Goal: Task Accomplishment & Management: Manage account settings

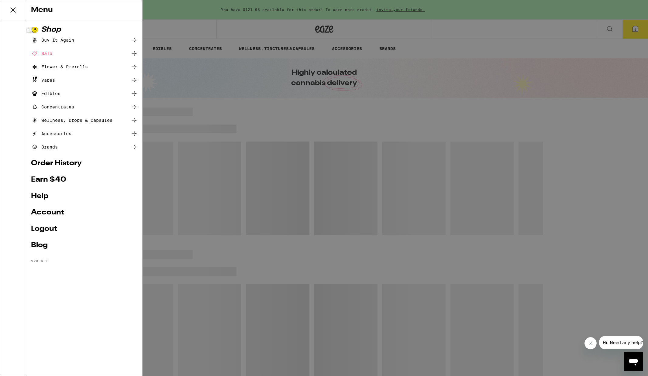
click at [40, 209] on link "Account" at bounding box center [84, 212] width 107 height 7
